Goal: Transaction & Acquisition: Book appointment/travel/reservation

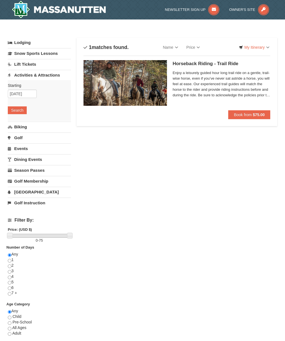
click at [260, 114] on strong "$75.00" at bounding box center [259, 115] width 12 height 4
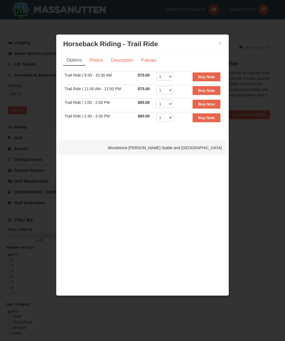
click at [216, 46] on h3 "Horseback Riding - Trail Ride Woodstone Meadows Stable and Petting Farm" at bounding box center [142, 44] width 159 height 8
click at [219, 46] on button "×" at bounding box center [220, 43] width 3 height 6
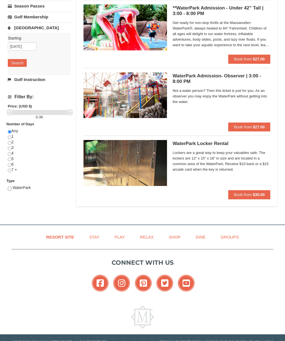
scroll to position [127, 0]
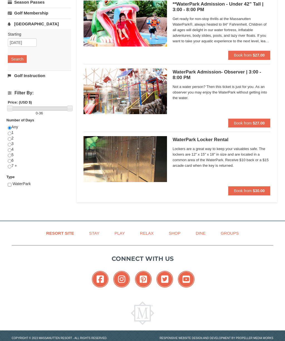
click at [58, 235] on link "Resort Site" at bounding box center [60, 233] width 42 height 13
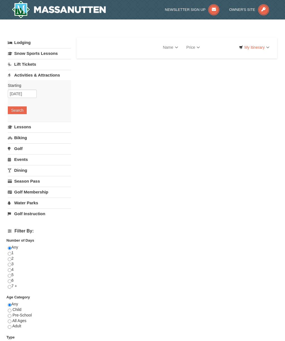
select select "10"
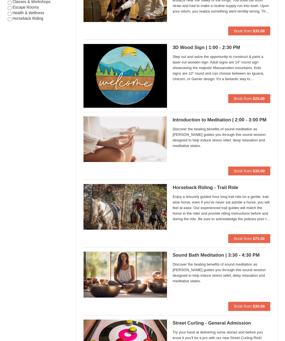
scroll to position [356, 0]
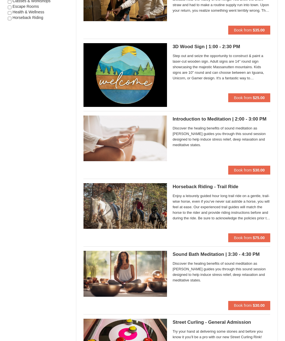
click at [260, 236] on strong "$75.00" at bounding box center [259, 238] width 12 height 4
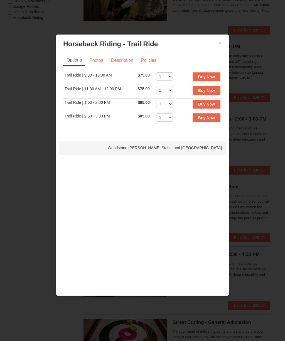
click at [129, 60] on link "Description" at bounding box center [123, 60] width 30 height 11
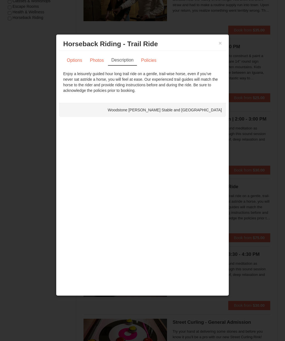
click at [265, 207] on div at bounding box center [142, 170] width 285 height 341
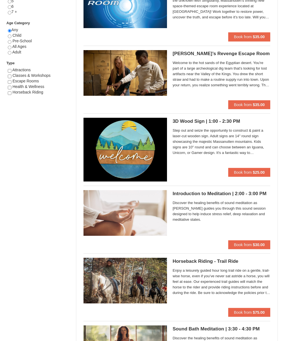
scroll to position [273, 0]
